Goal: Contribute content

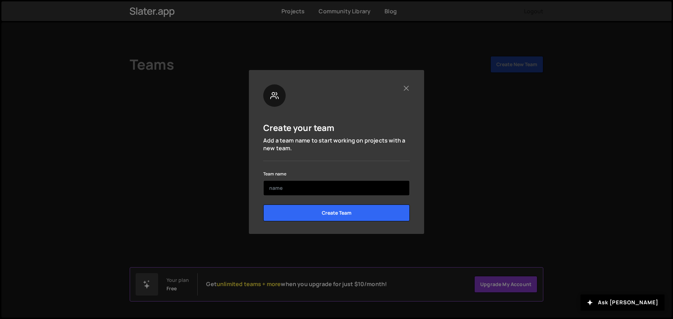
click at [300, 189] on input "text" at bounding box center [336, 187] width 147 height 15
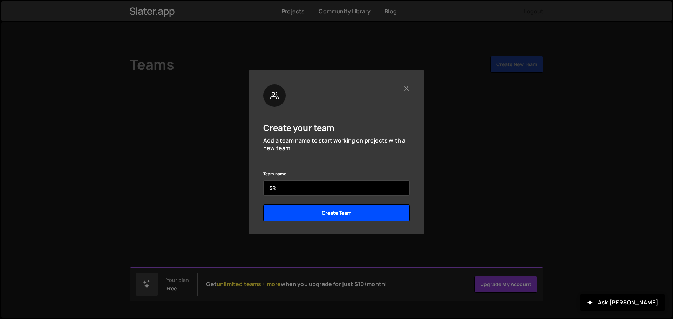
type input "SR"
click at [359, 207] on input "Create Team" at bounding box center [336, 213] width 147 height 17
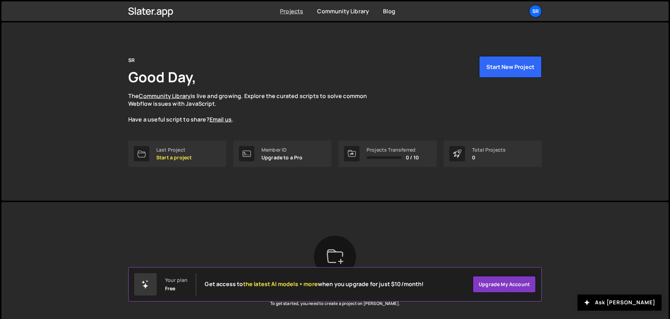
click at [292, 12] on link "Projects" at bounding box center [291, 11] width 23 height 8
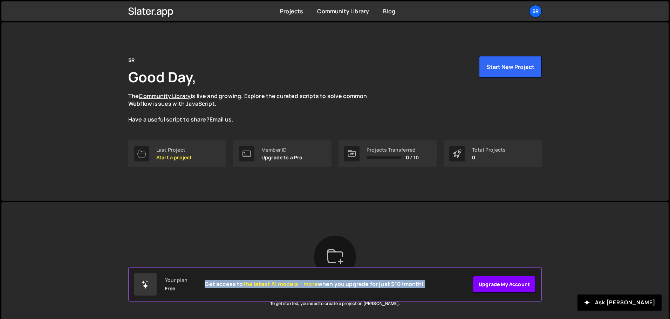
drag, startPoint x: 202, startPoint y: 281, endPoint x: 499, endPoint y: 277, distance: 296.5
click at [499, 277] on div "Your plan Free Get access to the latest AI models + more when you upgrade for j…" at bounding box center [335, 284] width 414 height 34
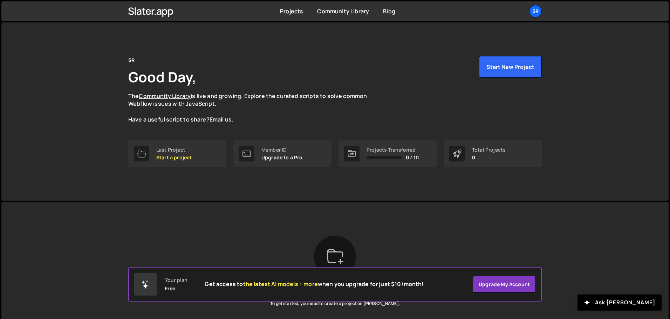
click at [585, 212] on div "Slater is designed for desktop use. Please use a larger screen to access the fu…" at bounding box center [334, 288] width 667 height 172
click at [521, 71] on button "Start New Project" at bounding box center [510, 67] width 63 height 22
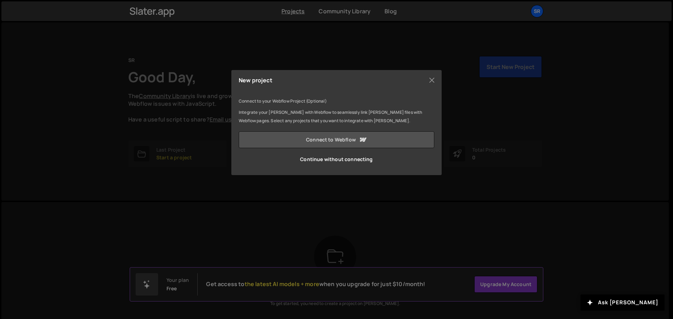
click at [347, 141] on link "Connect to Webflow" at bounding box center [337, 139] width 196 height 17
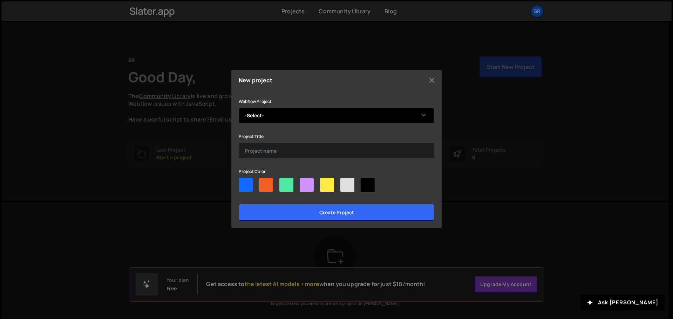
click at [325, 114] on select "-Select- Jean-Louis Cacheux" at bounding box center [337, 115] width 196 height 15
select select "688772c072ebc4194172d9b9"
click at [239, 108] on select "-Select- Jean-Louis Cacheux" at bounding box center [337, 115] width 196 height 15
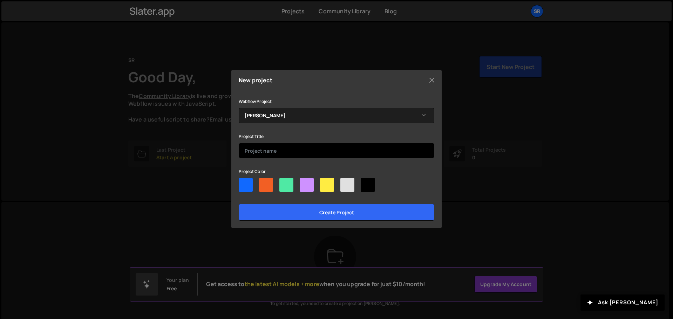
click at [318, 150] on input "text" at bounding box center [337, 150] width 196 height 15
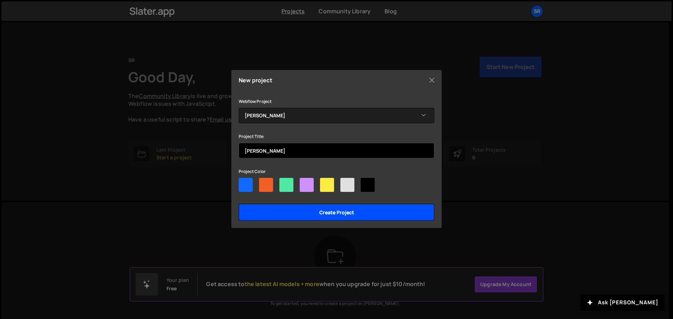
type input "Jean Louis Cacheux"
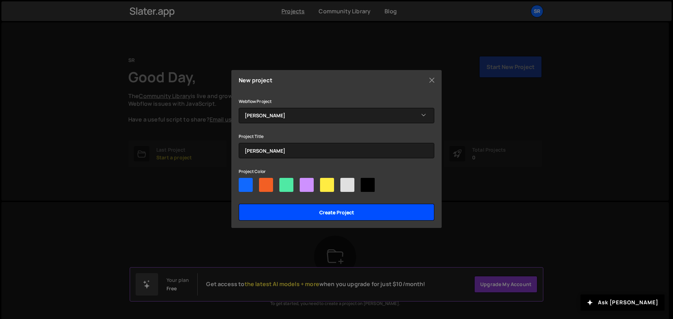
click at [340, 214] on input "Create project" at bounding box center [337, 212] width 196 height 17
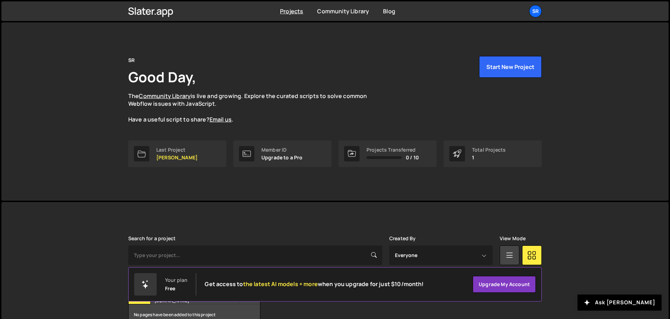
scroll to position [42, 0]
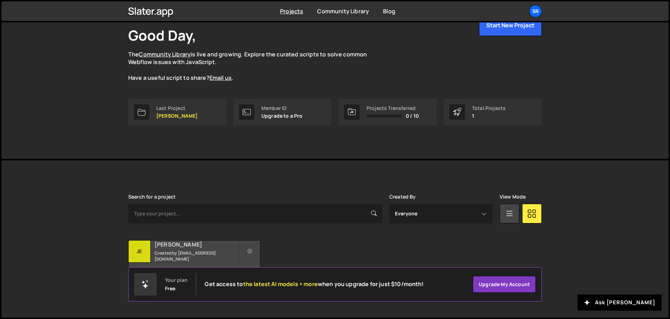
click at [208, 248] on h2 "[PERSON_NAME]" at bounding box center [197, 245] width 84 height 8
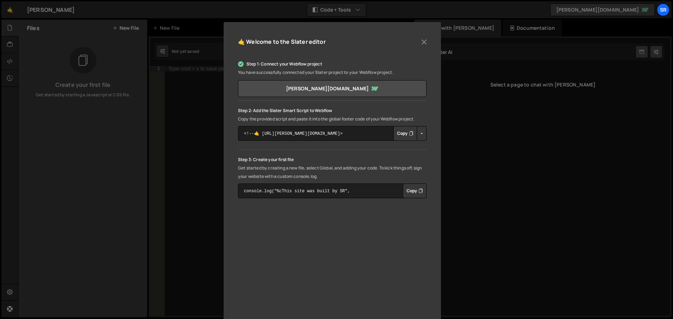
scroll to position [33, 0]
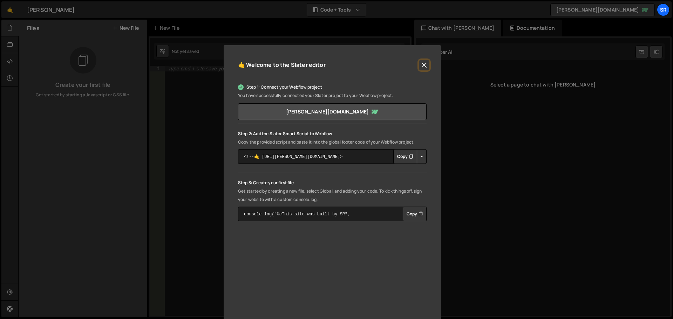
click at [424, 62] on button "Close" at bounding box center [424, 65] width 11 height 11
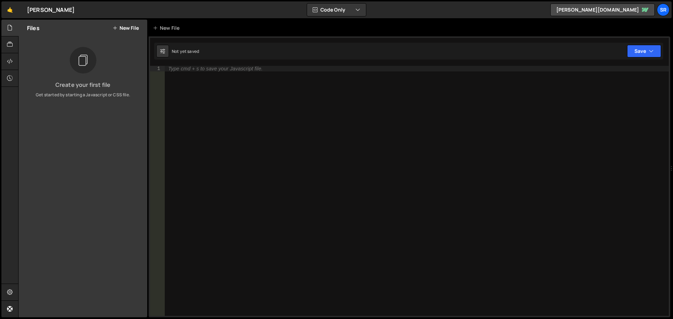
drag, startPoint x: 414, startPoint y: 52, endPoint x: 662, endPoint y: 55, distance: 248.2
click at [662, 55] on div "Files New File Create your first file Get started by starting a Javascript or C…" at bounding box center [345, 169] width 655 height 298
click at [8, 26] on icon at bounding box center [10, 28] width 6 height 8
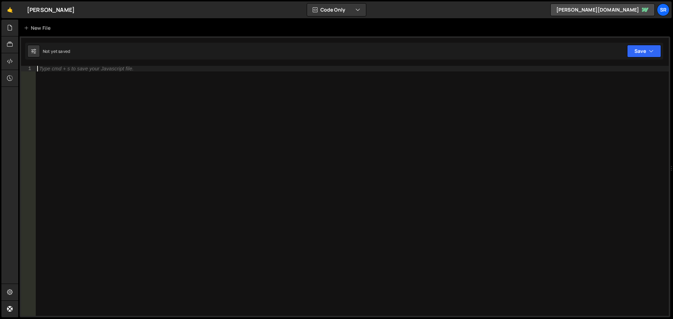
click at [69, 79] on div "Type cmd + s to save your Javascript file." at bounding box center [352, 196] width 633 height 261
click at [9, 34] on div at bounding box center [9, 28] width 17 height 17
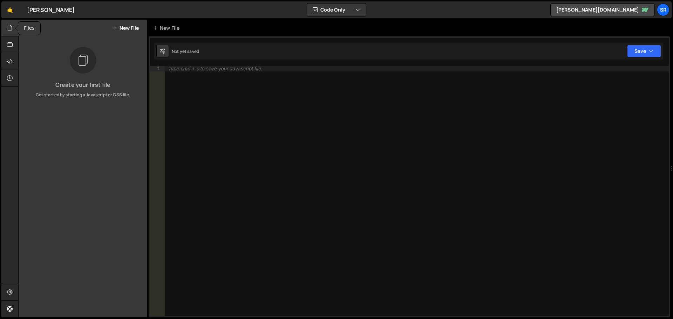
click at [9, 34] on div at bounding box center [9, 28] width 17 height 17
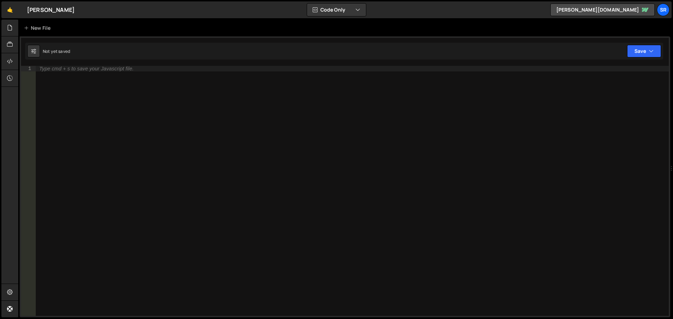
click at [97, 73] on div "Type cmd + s to save your Javascript file." at bounding box center [352, 196] width 633 height 261
paste textarea "</script>"
type textarea "</script>"
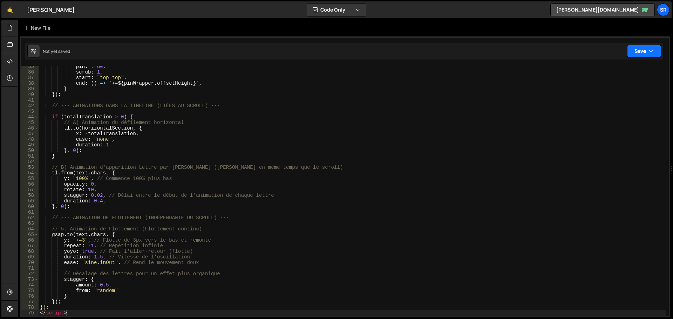
click at [642, 50] on button "Save" at bounding box center [644, 51] width 34 height 13
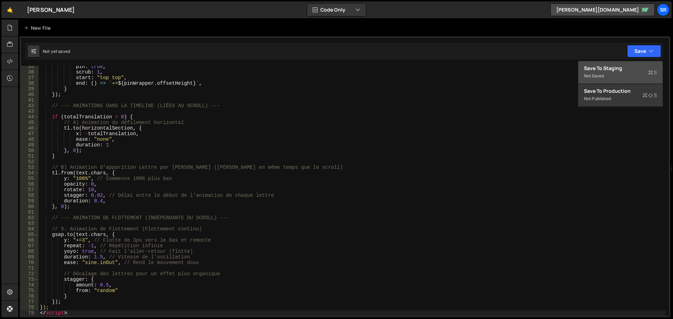
click at [619, 72] on div "Not saved" at bounding box center [620, 76] width 73 height 8
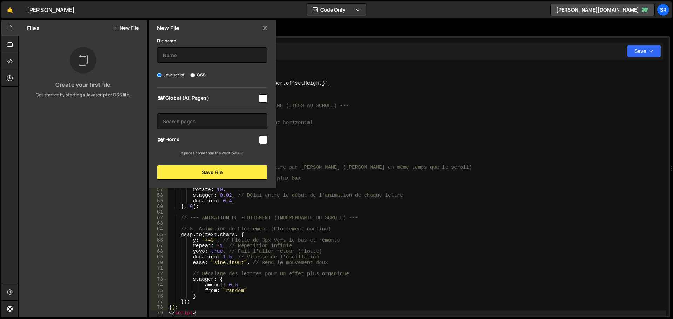
click at [263, 29] on icon at bounding box center [265, 28] width 6 height 8
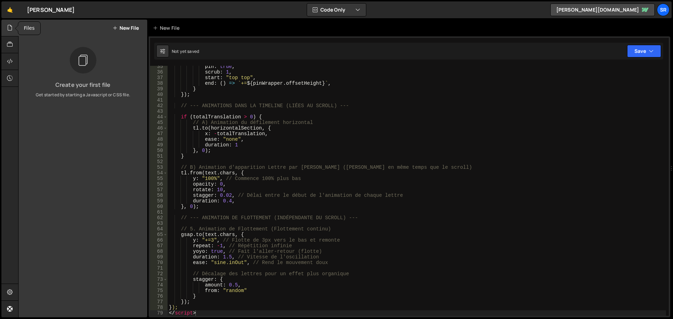
click at [9, 31] on icon at bounding box center [10, 28] width 6 height 8
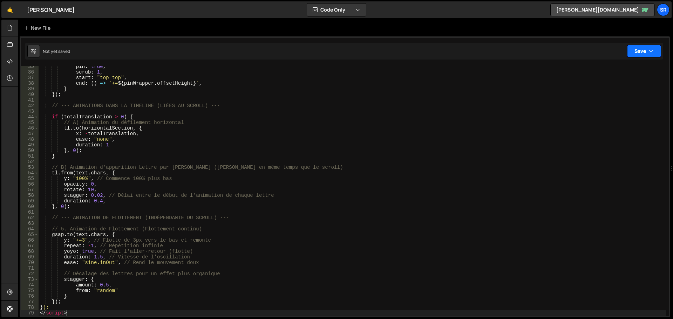
click at [629, 46] on button "Save" at bounding box center [644, 51] width 34 height 13
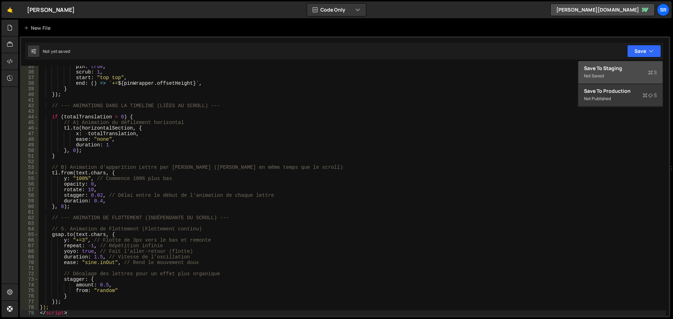
click at [628, 70] on div "Save to Staging S" at bounding box center [620, 68] width 73 height 7
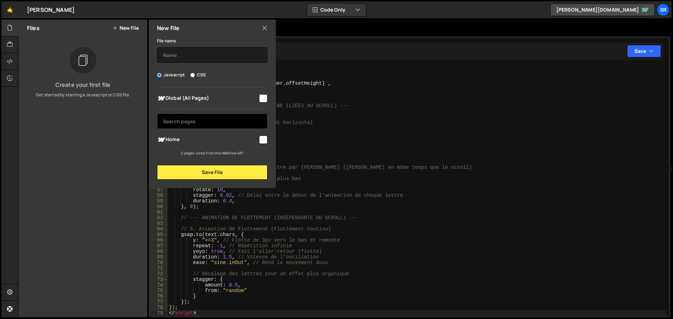
click at [180, 125] on input "text" at bounding box center [212, 121] width 110 height 15
click at [259, 98] on input "checkbox" at bounding box center [263, 98] width 8 height 8
click at [259, 101] on input "checkbox" at bounding box center [263, 98] width 8 height 8
checkbox input "false"
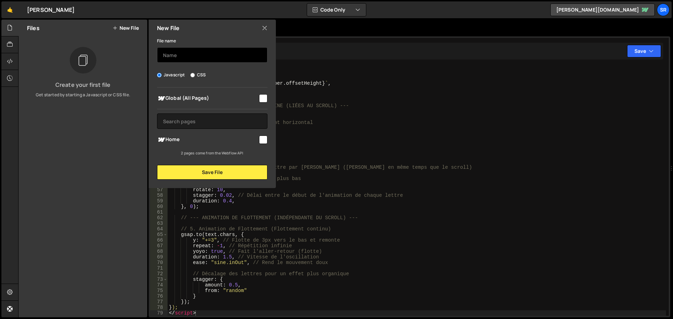
click at [185, 54] on input "text" at bounding box center [212, 54] width 110 height 15
type input "Jean Louis Cacheux"
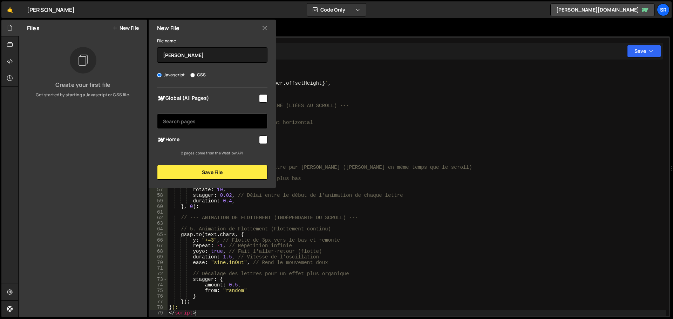
click at [195, 121] on input "text" at bounding box center [212, 121] width 110 height 15
drag, startPoint x: 179, startPoint y: 154, endPoint x: 246, endPoint y: 154, distance: 66.6
click at [246, 154] on div "2 pages come from the Webflow API" at bounding box center [212, 153] width 110 height 6
click at [196, 118] on input "text" at bounding box center [212, 121] width 110 height 15
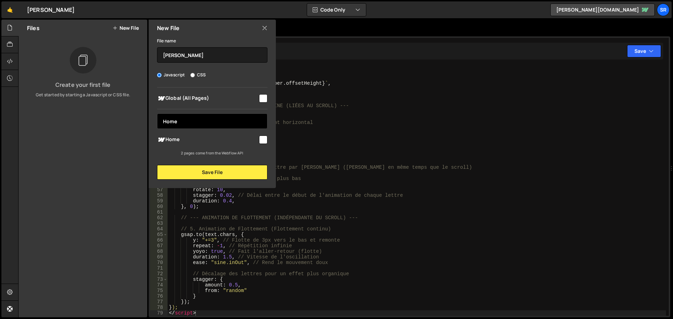
type input "Home"
click at [260, 138] on input "checkbox" at bounding box center [263, 140] width 8 height 8
checkbox input "true"
drag, startPoint x: 180, startPoint y: 123, endPoint x: 128, endPoint y: 123, distance: 52.2
click at [128, 123] on div "Files New File Create your first file Get started by starting a Javascript or C…" at bounding box center [83, 169] width 129 height 298
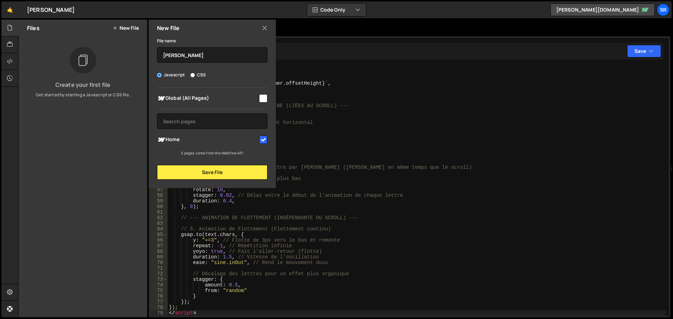
click at [263, 141] on input "checkbox" at bounding box center [263, 140] width 8 height 8
checkbox input "true"
click at [212, 176] on button "Save File" at bounding box center [212, 172] width 110 height 15
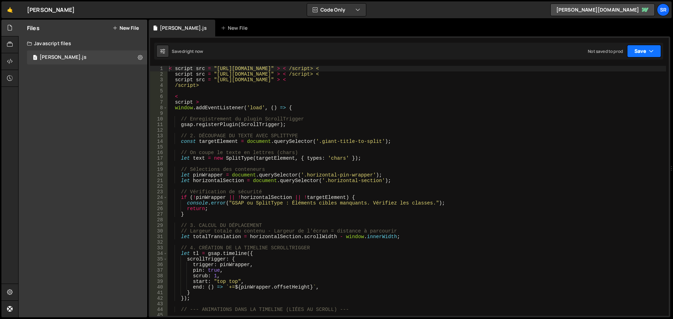
click at [641, 54] on button "Save" at bounding box center [644, 51] width 34 height 13
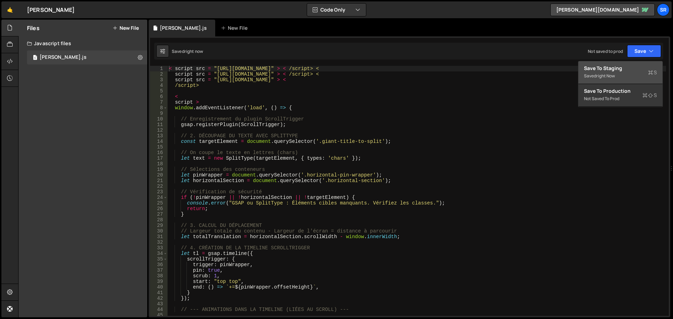
click at [627, 68] on div "Save to Staging S" at bounding box center [620, 68] width 73 height 7
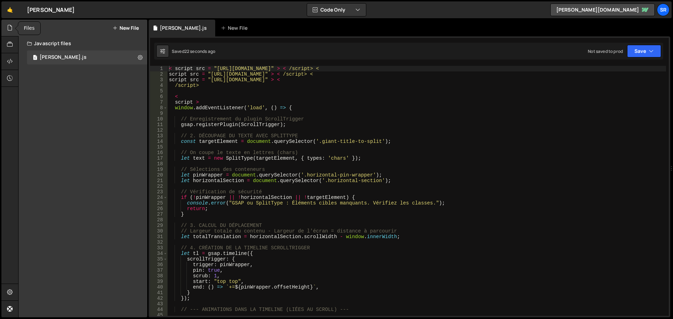
click at [11, 30] on icon at bounding box center [10, 28] width 6 height 8
